Goal: Task Accomplishment & Management: Complete application form

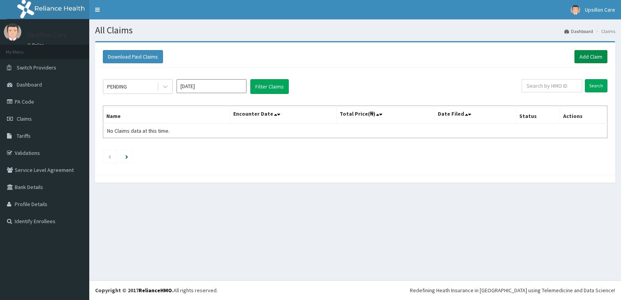
click at [588, 56] on link "Add Claim" at bounding box center [591, 56] width 33 height 13
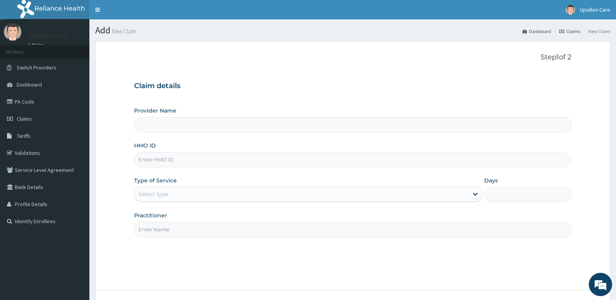
click at [218, 160] on input "HMO ID" at bounding box center [352, 159] width 437 height 15
type input "Upsillon Care hospital"
paste input "swf/10415/c"
type input "swf/10415/c"
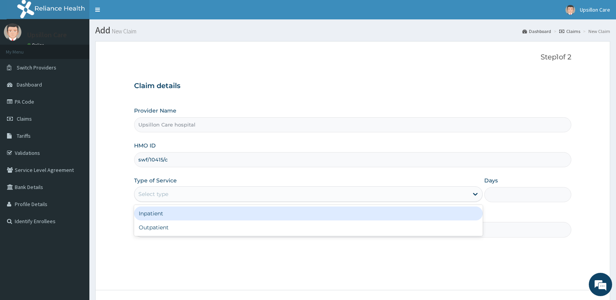
click at [183, 198] on div "Select type" at bounding box center [300, 194] width 333 height 12
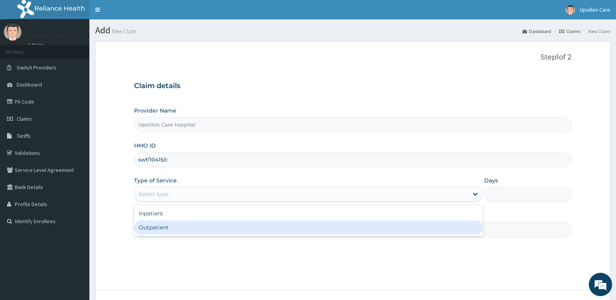
click at [178, 226] on div "Outpatient" at bounding box center [308, 228] width 348 height 14
type input "1"
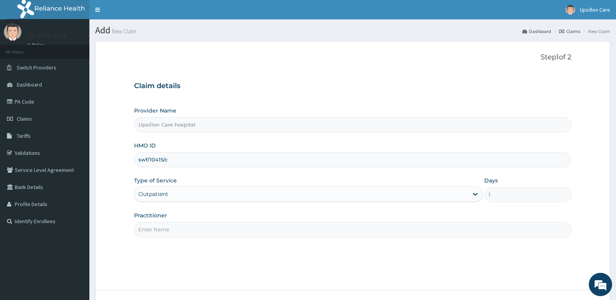
click at [179, 226] on input "Practitioner" at bounding box center [352, 229] width 437 height 15
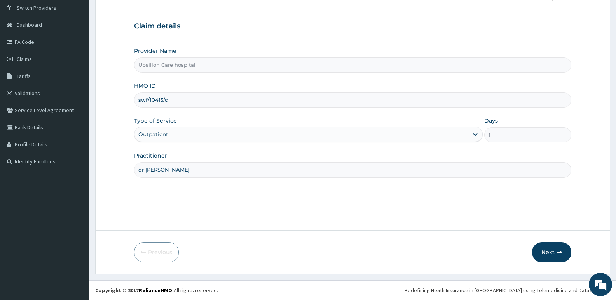
type input "dr greg"
click at [546, 252] on button "Next" at bounding box center [551, 252] width 39 height 20
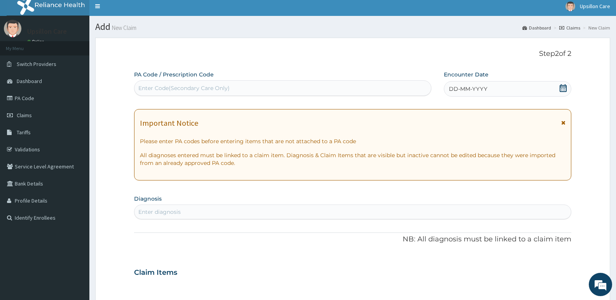
scroll to position [0, 0]
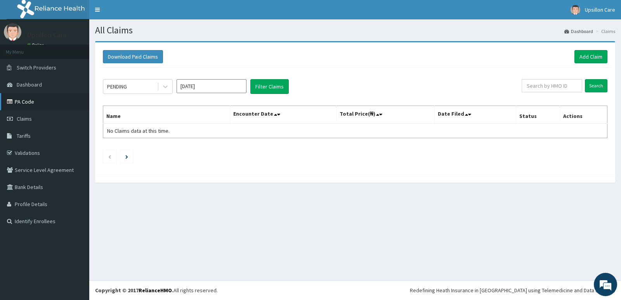
click at [59, 102] on link "PA Code" at bounding box center [44, 101] width 89 height 17
